Goal: Task Accomplishment & Management: Complete application form

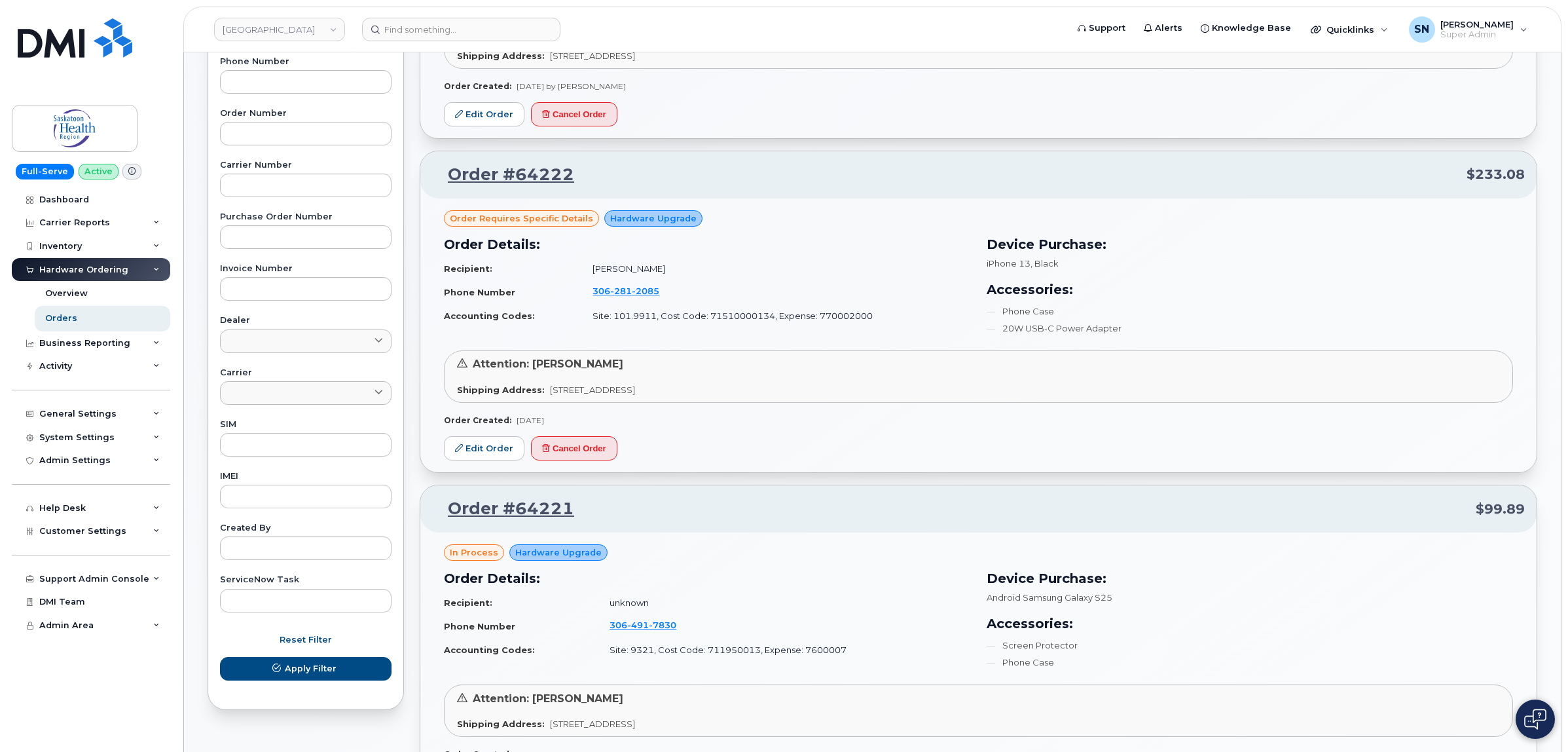
scroll to position [164, 0]
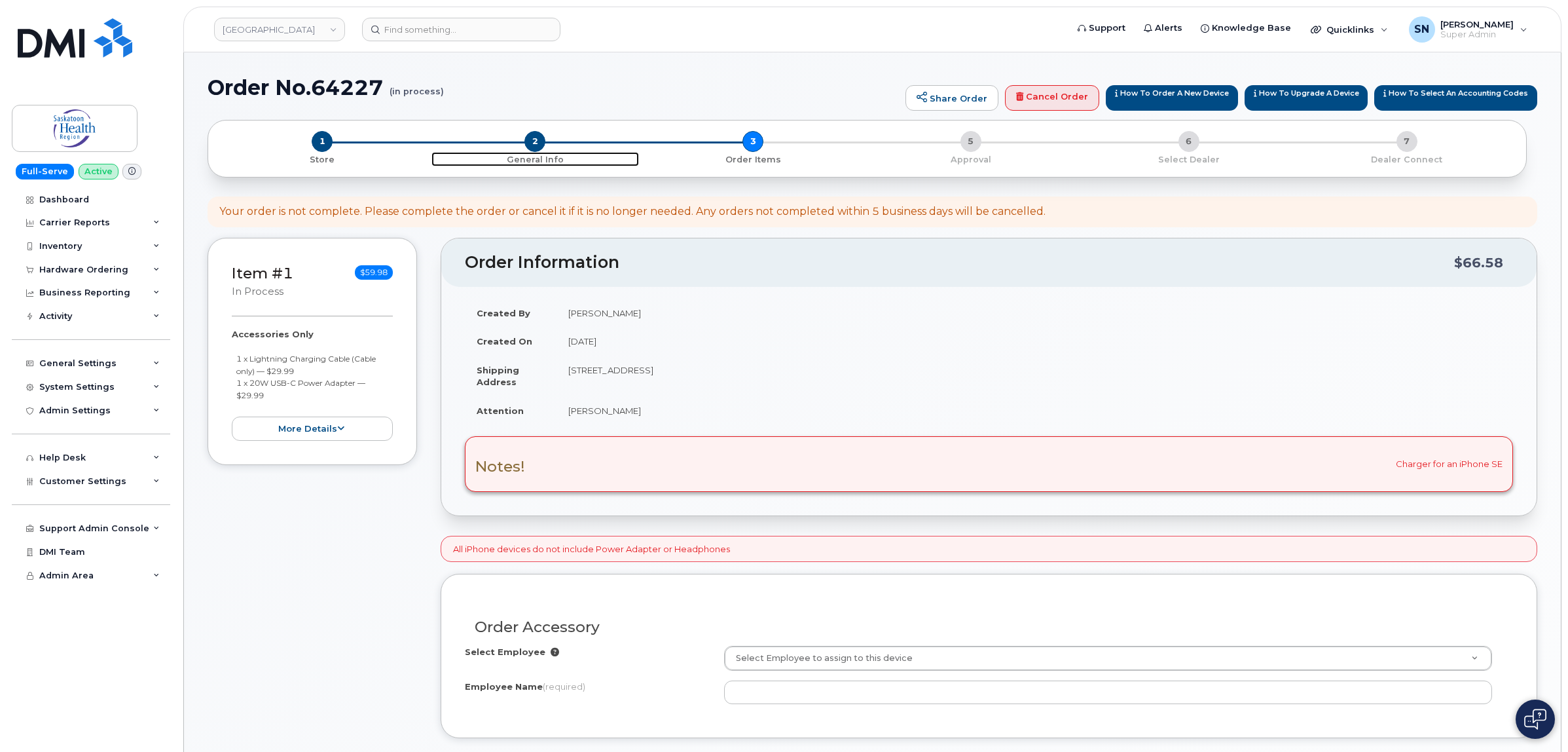
click at [536, 139] on span "2" at bounding box center [535, 142] width 21 height 21
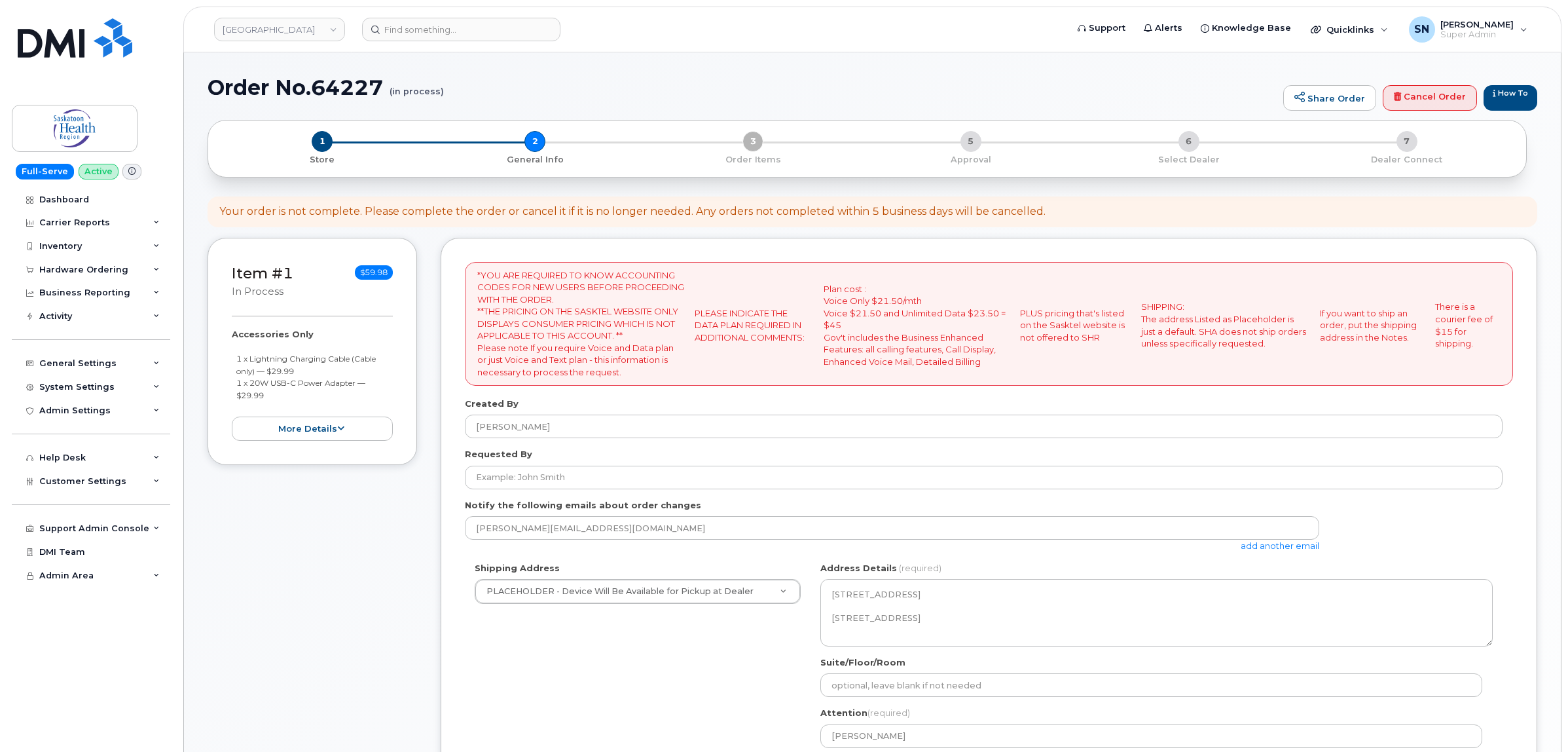
select select
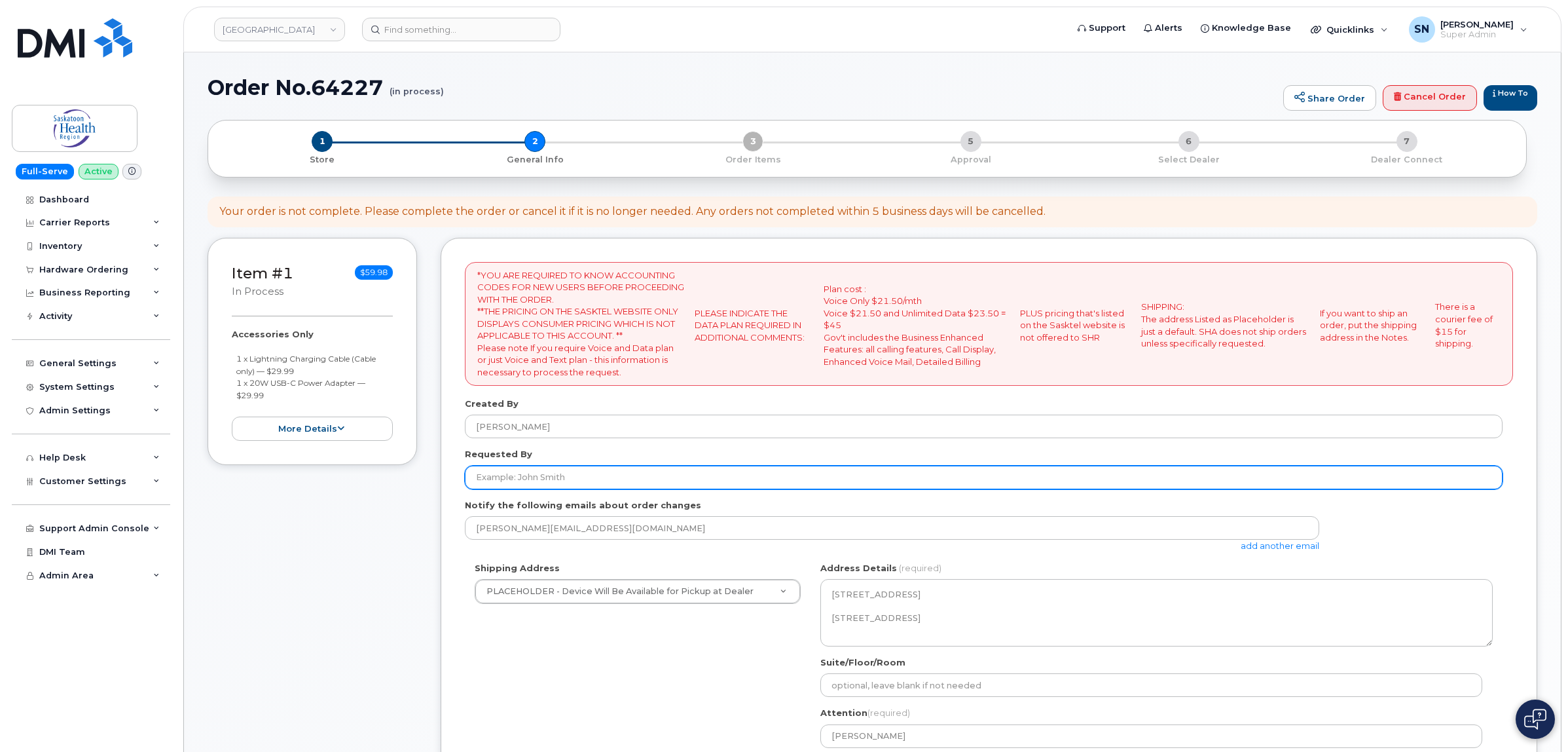
click at [642, 476] on input "Requested By" at bounding box center [983, 477] width 1037 height 23
paste input "CS0787284"
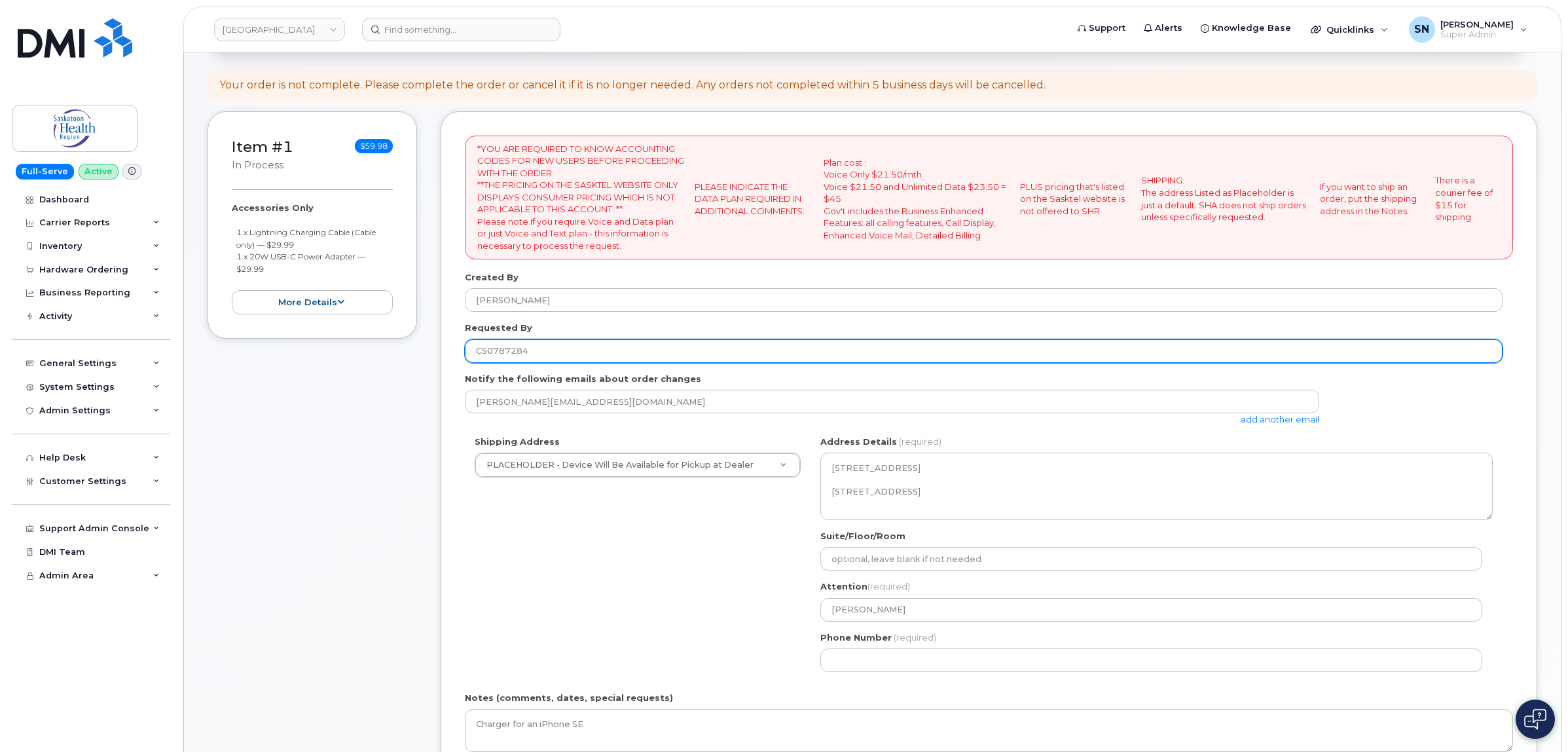
scroll to position [327, 0]
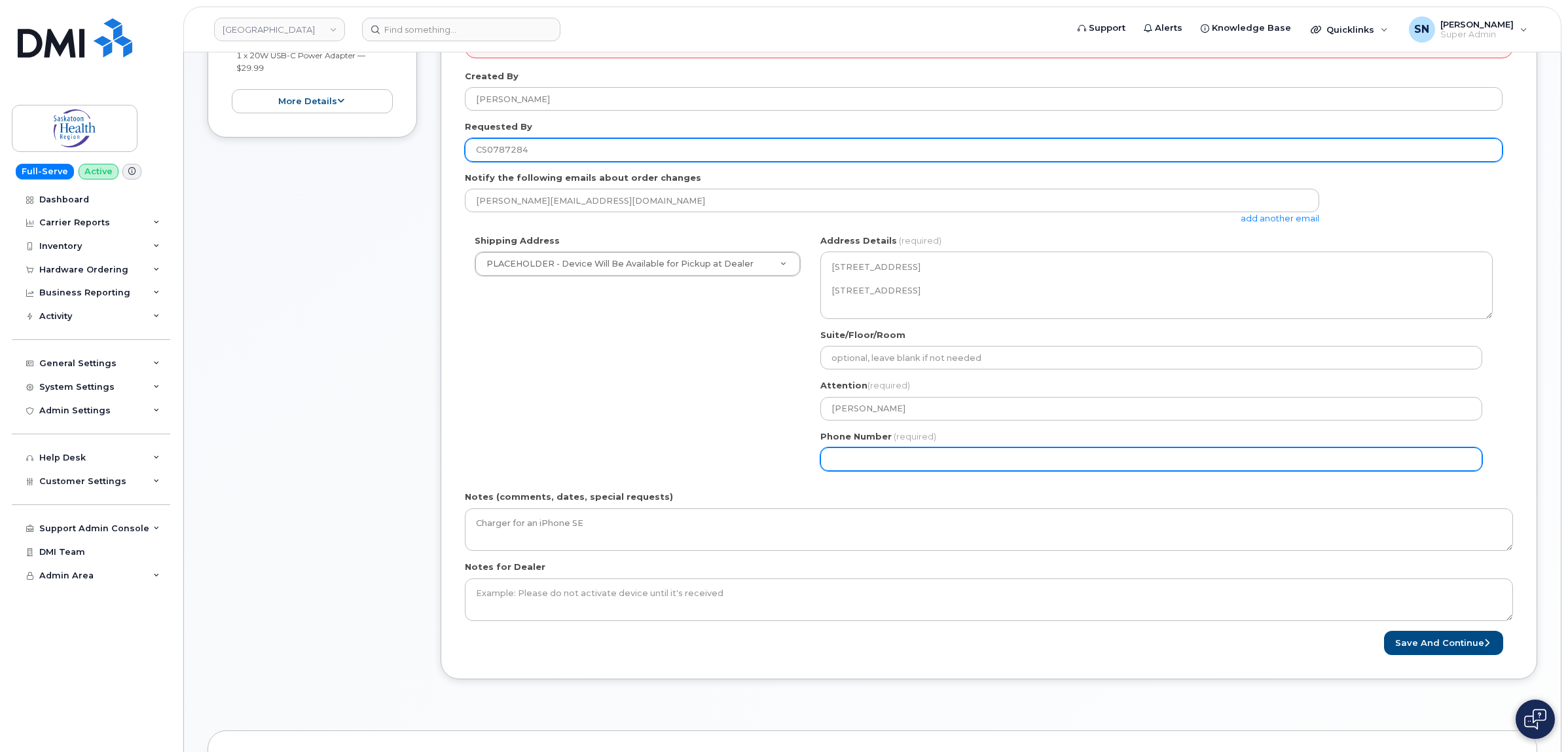
type input "CS0787284"
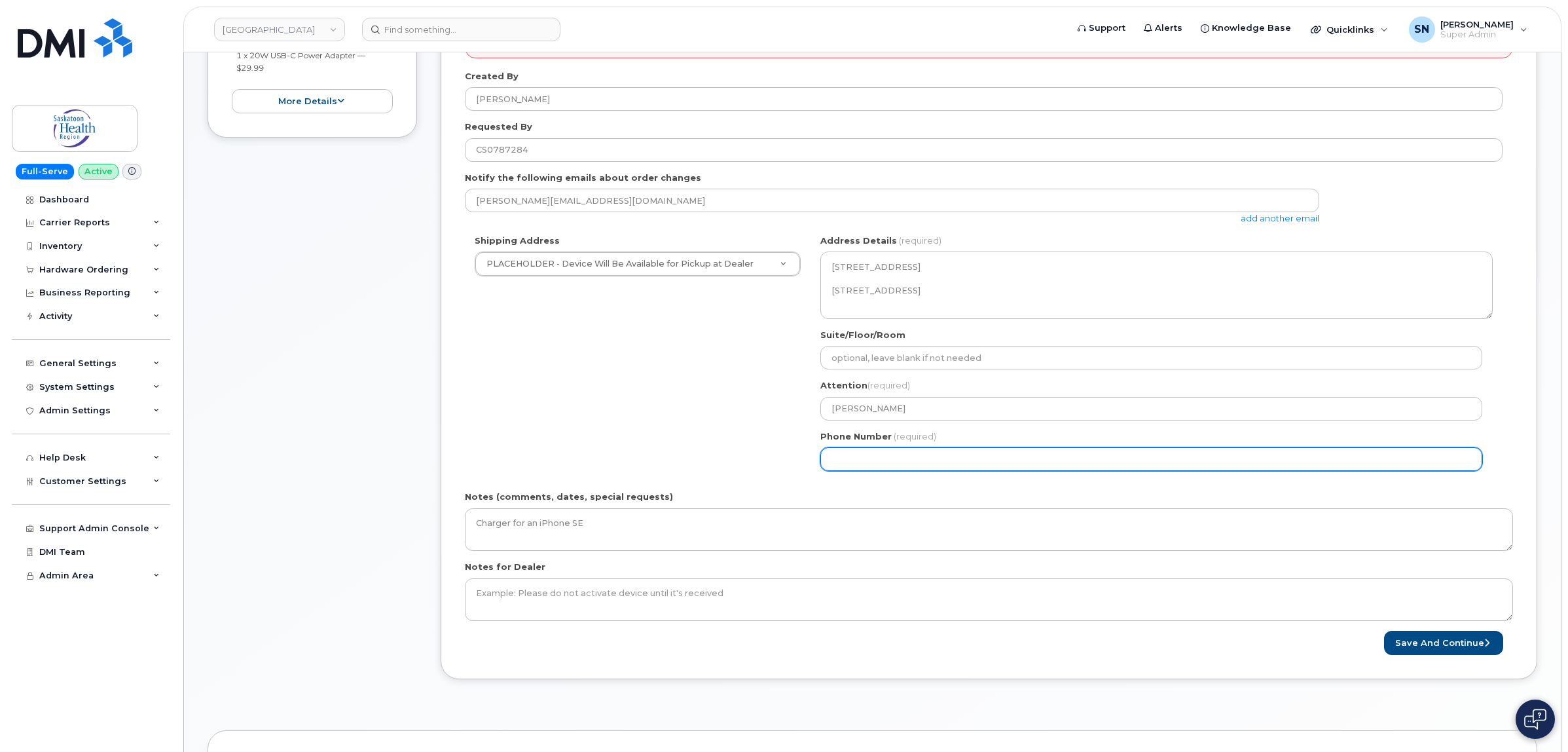
click at [920, 451] on input "Phone Number" at bounding box center [1151, 459] width 662 height 23
select select
type input "123456789"
select select
type input "1234567890"
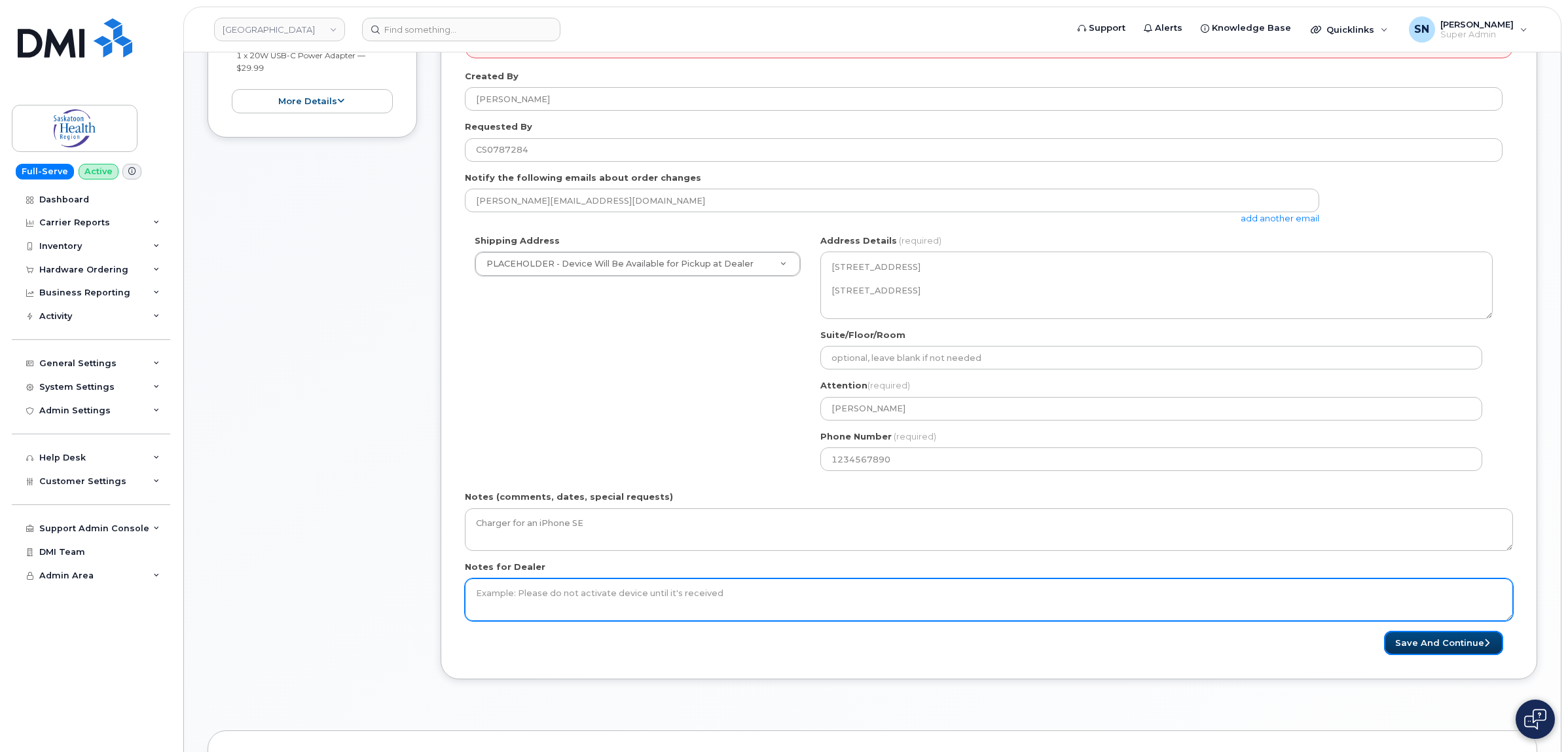
drag, startPoint x: 1425, startPoint y: 636, endPoint x: 1144, endPoint y: 584, distance: 285.8
click at [1427, 639] on button "Save and Continue" at bounding box center [1443, 643] width 119 height 24
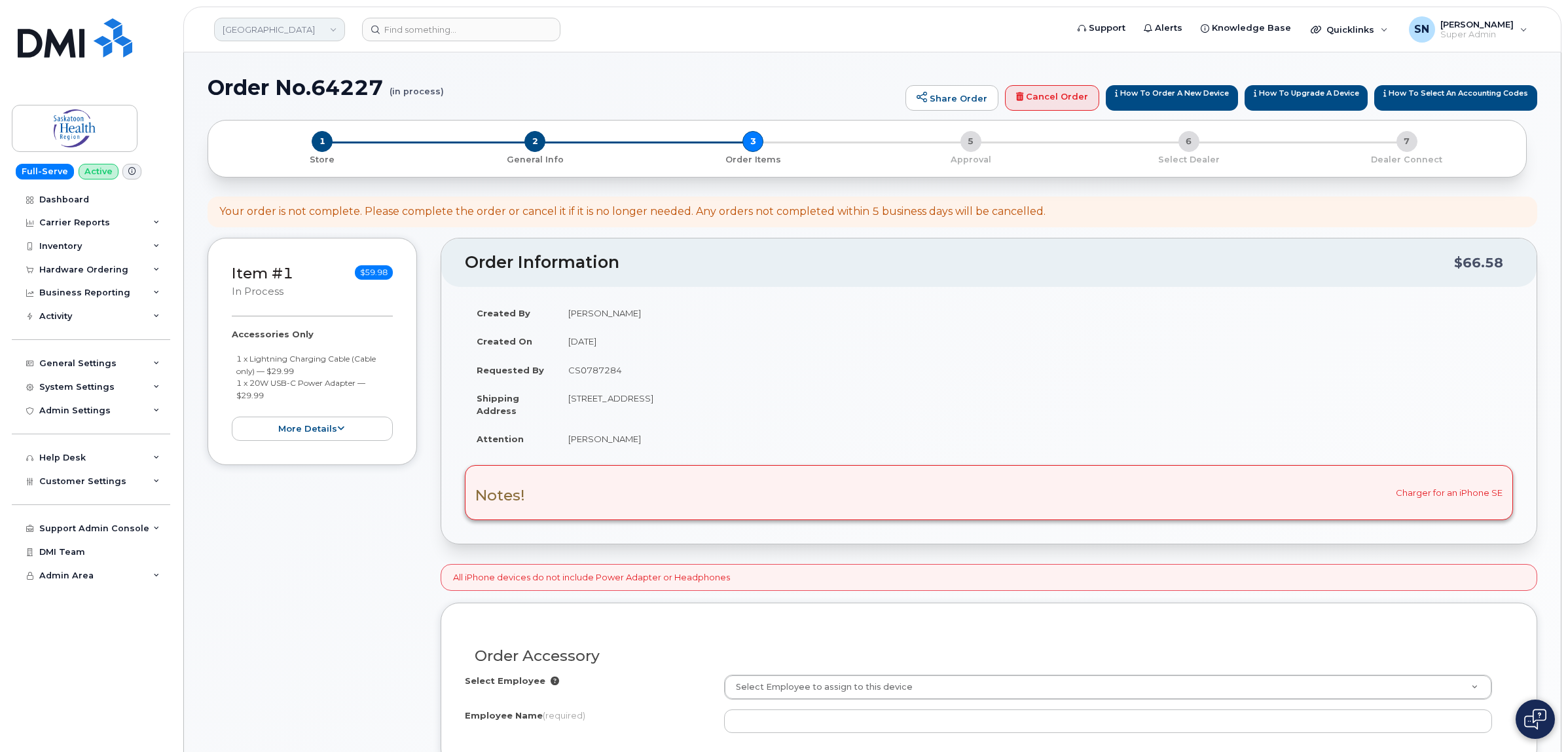
click at [282, 32] on link "[GEOGRAPHIC_DATA]" at bounding box center [280, 29] width 131 height 23
